Goal: Find specific page/section: Find specific page/section

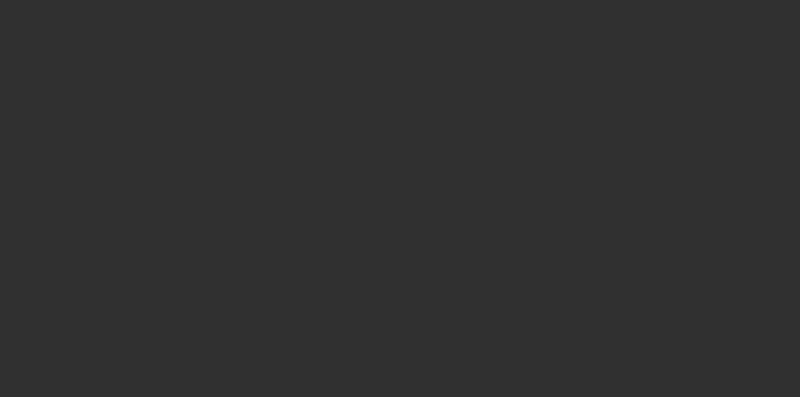
select select "10"
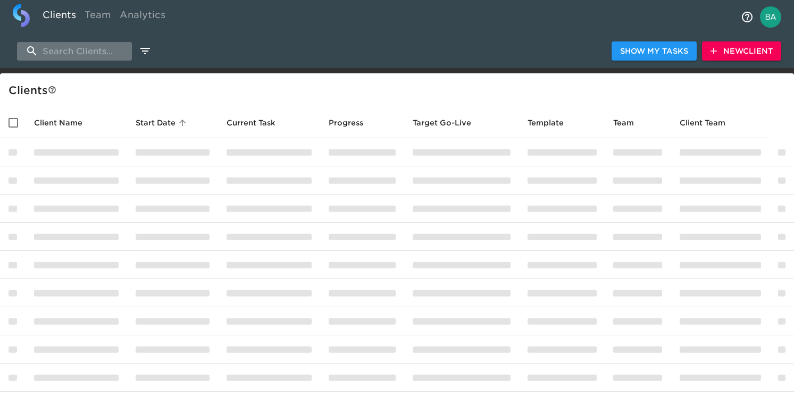
click at [58, 48] on input "search" at bounding box center [74, 51] width 115 height 19
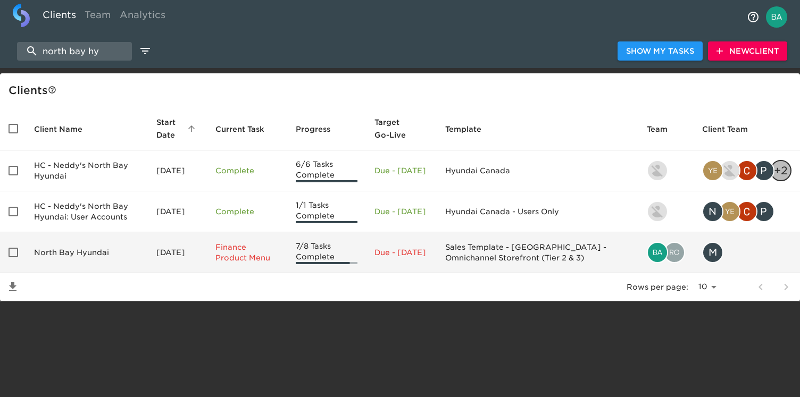
type input "north bay hy"
click at [80, 253] on td "North Bay Hyundai" at bounding box center [87, 252] width 122 height 41
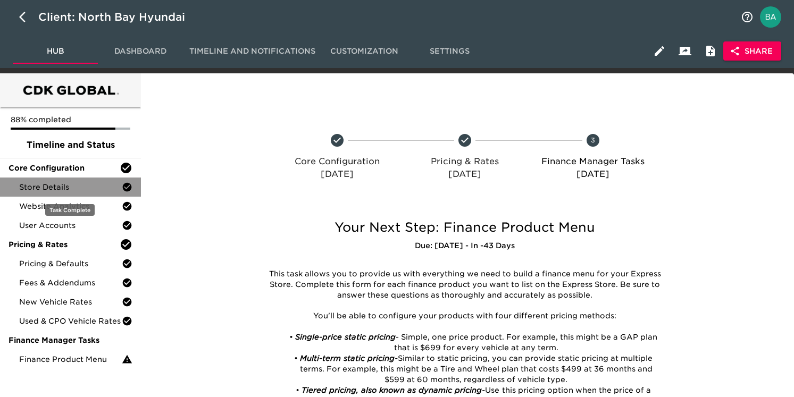
click at [54, 187] on span "Store Details" at bounding box center [70, 187] width 103 height 11
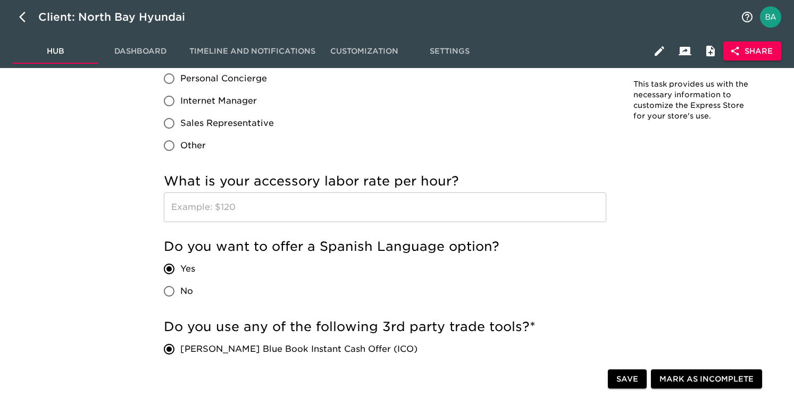
scroll to position [1903, 0]
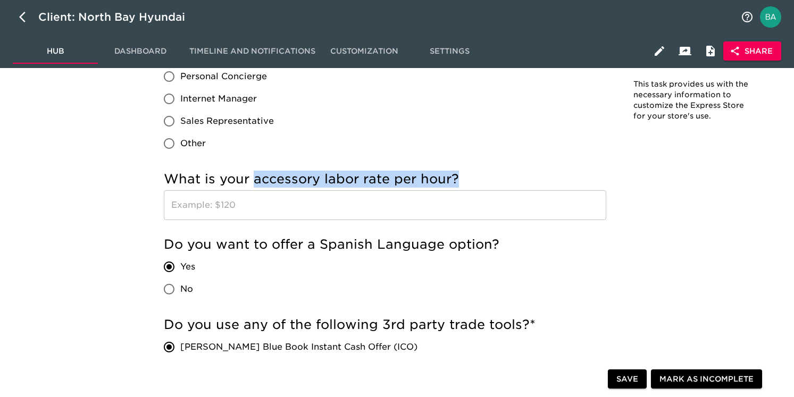
drag, startPoint x: 254, startPoint y: 179, endPoint x: 455, endPoint y: 178, distance: 201.6
click at [455, 178] on h5 "What is your accessory labor rate per hour?" at bounding box center [385, 179] width 442 height 17
copy h5 "accessory labor rate per hour?"
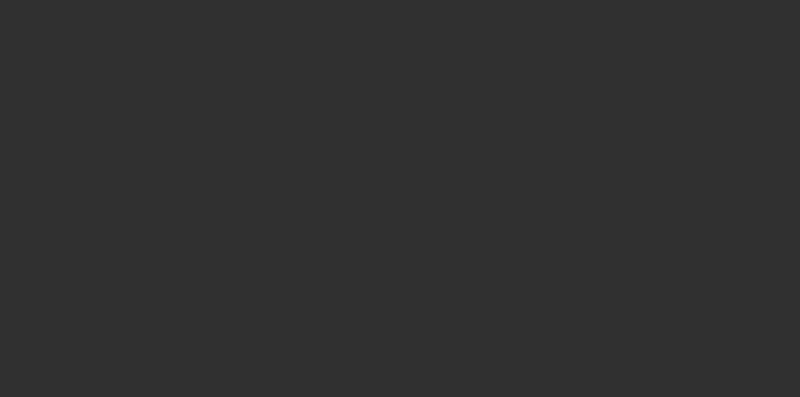
select select "10"
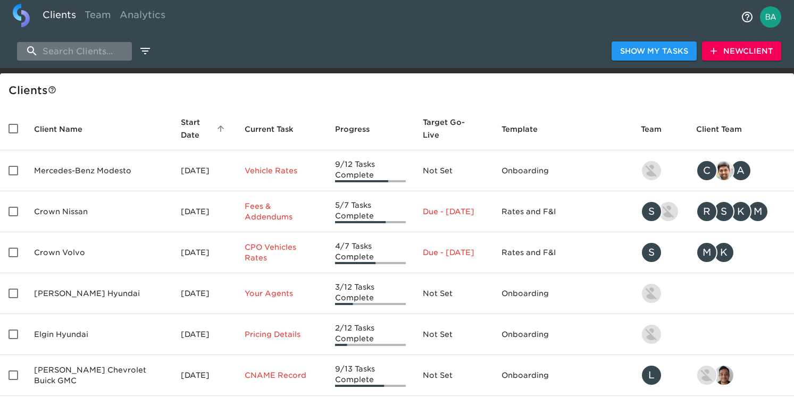
click at [104, 48] on input "search" at bounding box center [74, 51] width 115 height 19
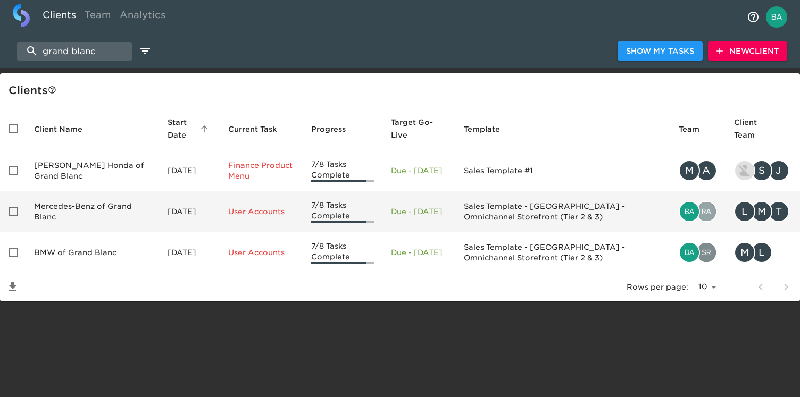
type input "grand blanc"
click at [76, 213] on td "Mercedes-Benz of Grand Blanc" at bounding box center [92, 211] width 133 height 41
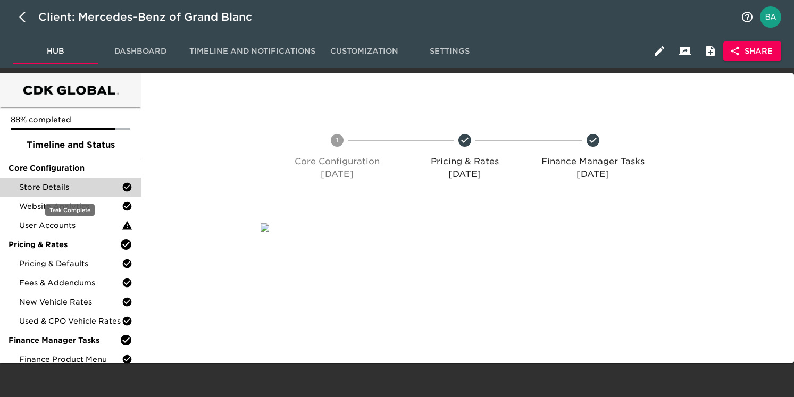
click at [68, 188] on span "Store Details" at bounding box center [70, 187] width 103 height 11
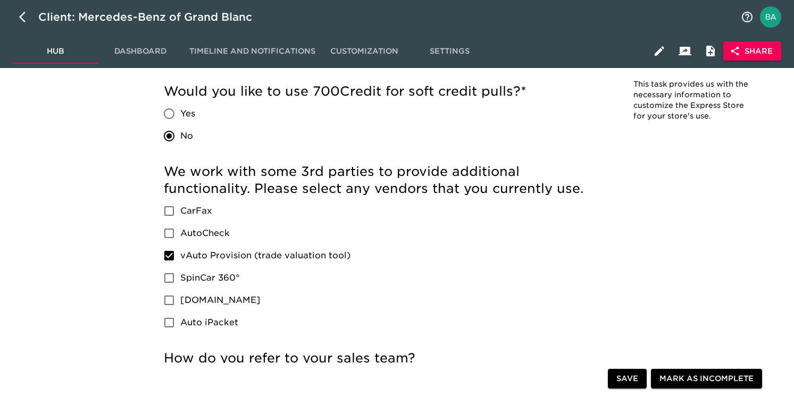
scroll to position [1508, 0]
